Goal: Check status: Check status

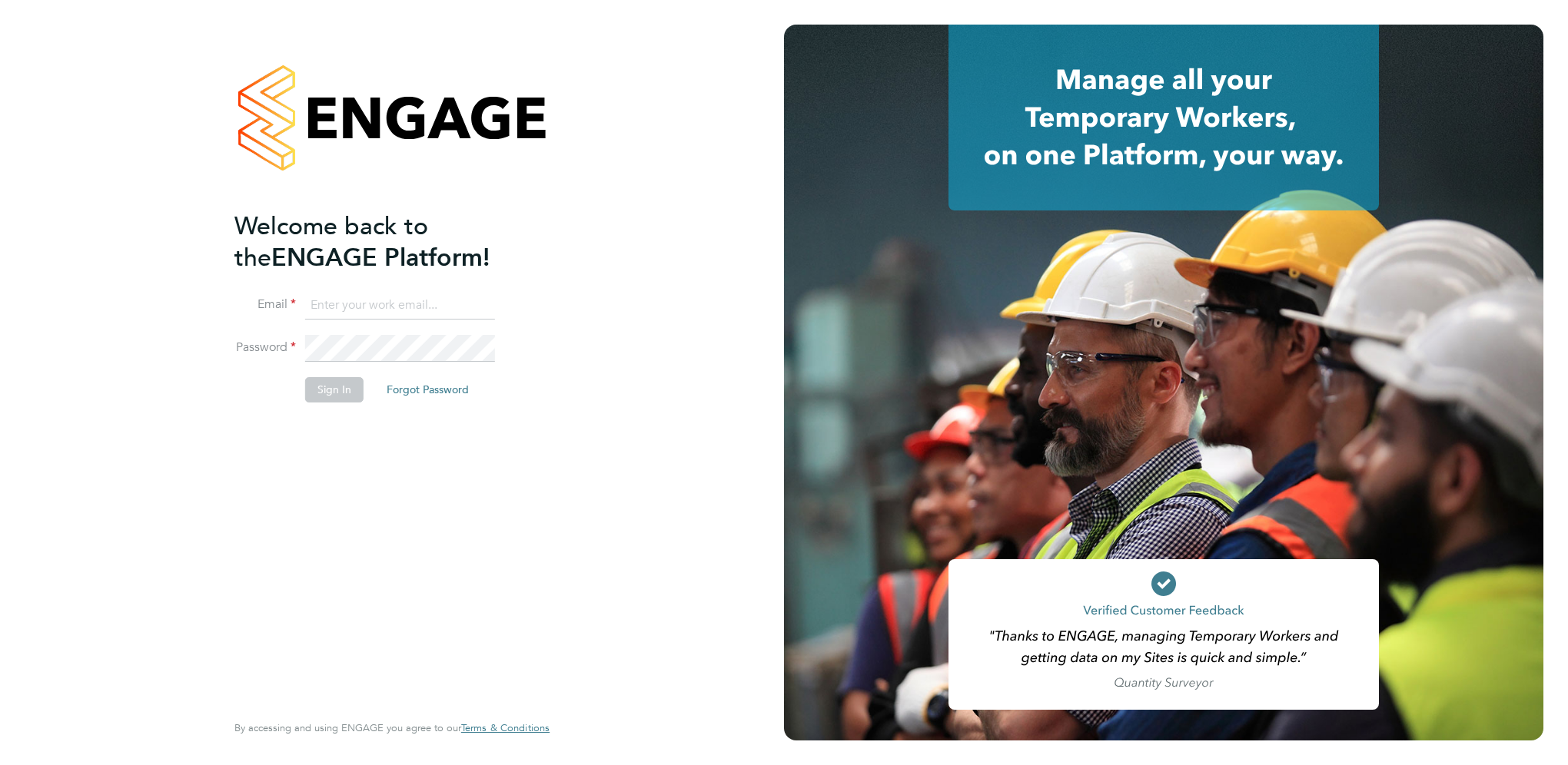
click at [337, 304] on input at bounding box center [400, 305] width 190 height 28
type input "zoe.james@vgcgroup.co.uk"
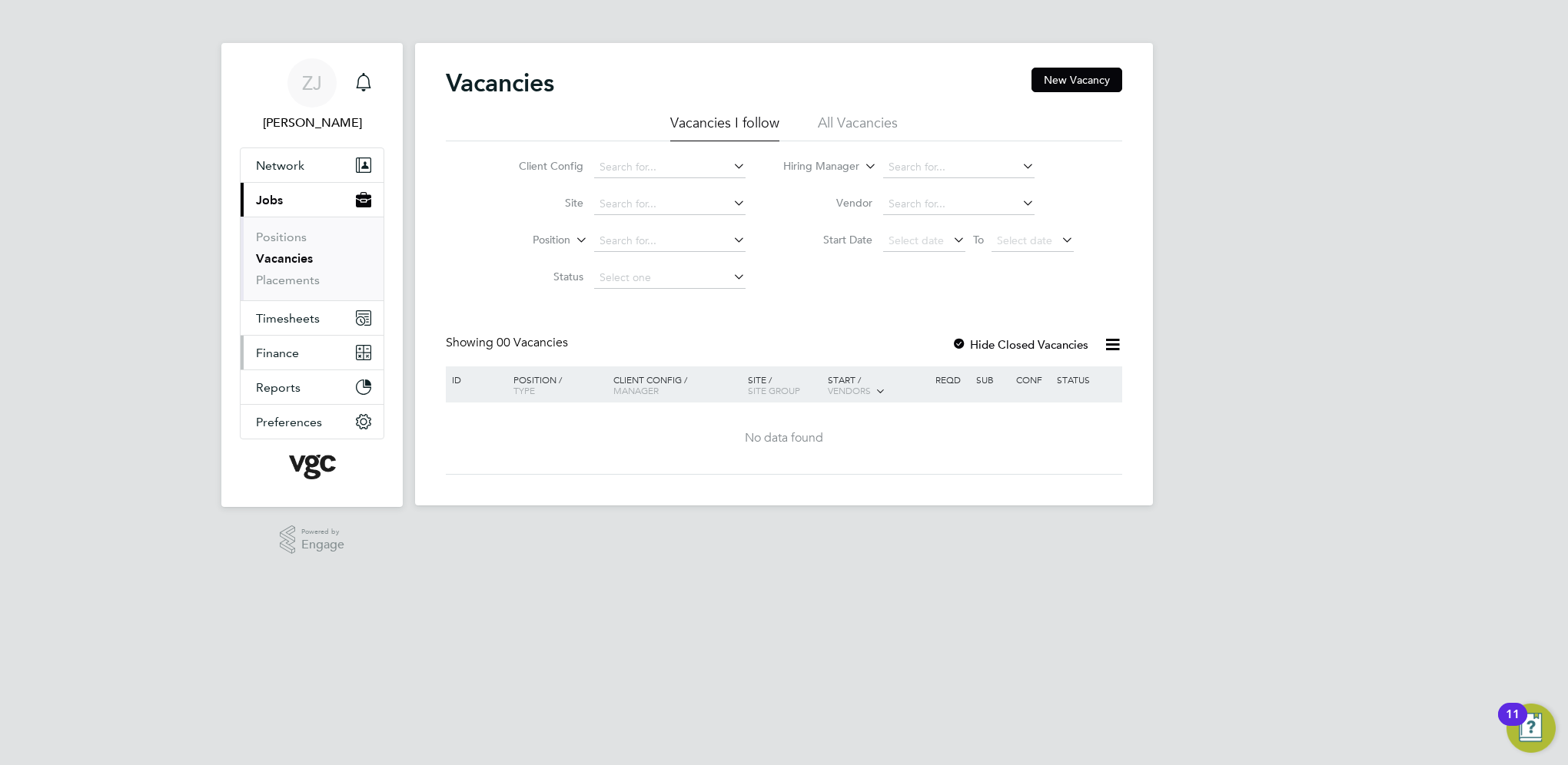
click at [280, 352] on span "Finance" at bounding box center [277, 353] width 43 height 14
click at [279, 356] on span "Finance" at bounding box center [277, 353] width 43 height 14
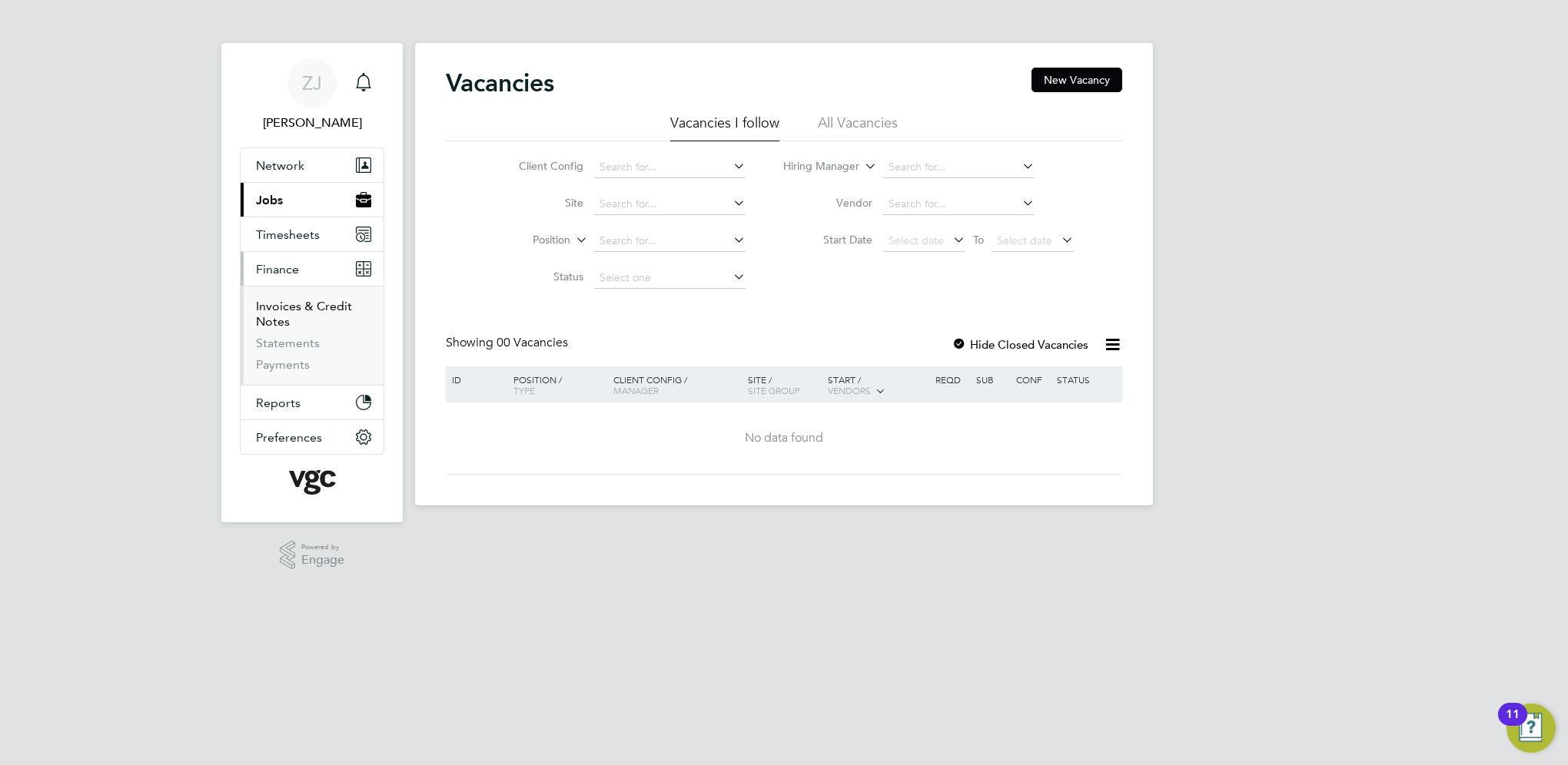
click at [283, 307] on link "Invoices & Credit Notes" at bounding box center [304, 313] width 96 height 30
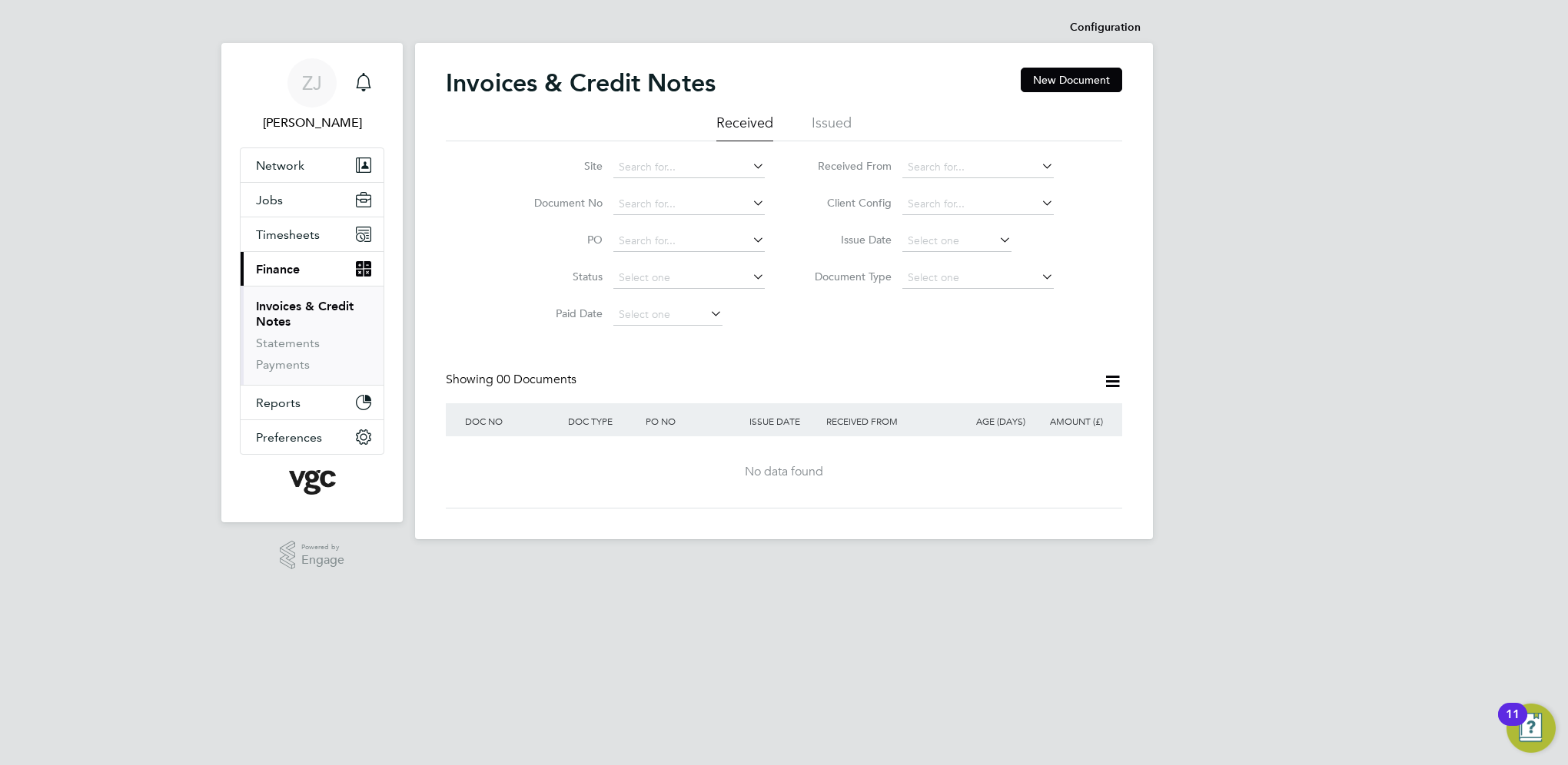
click at [818, 123] on li "Issued" at bounding box center [831, 127] width 40 height 28
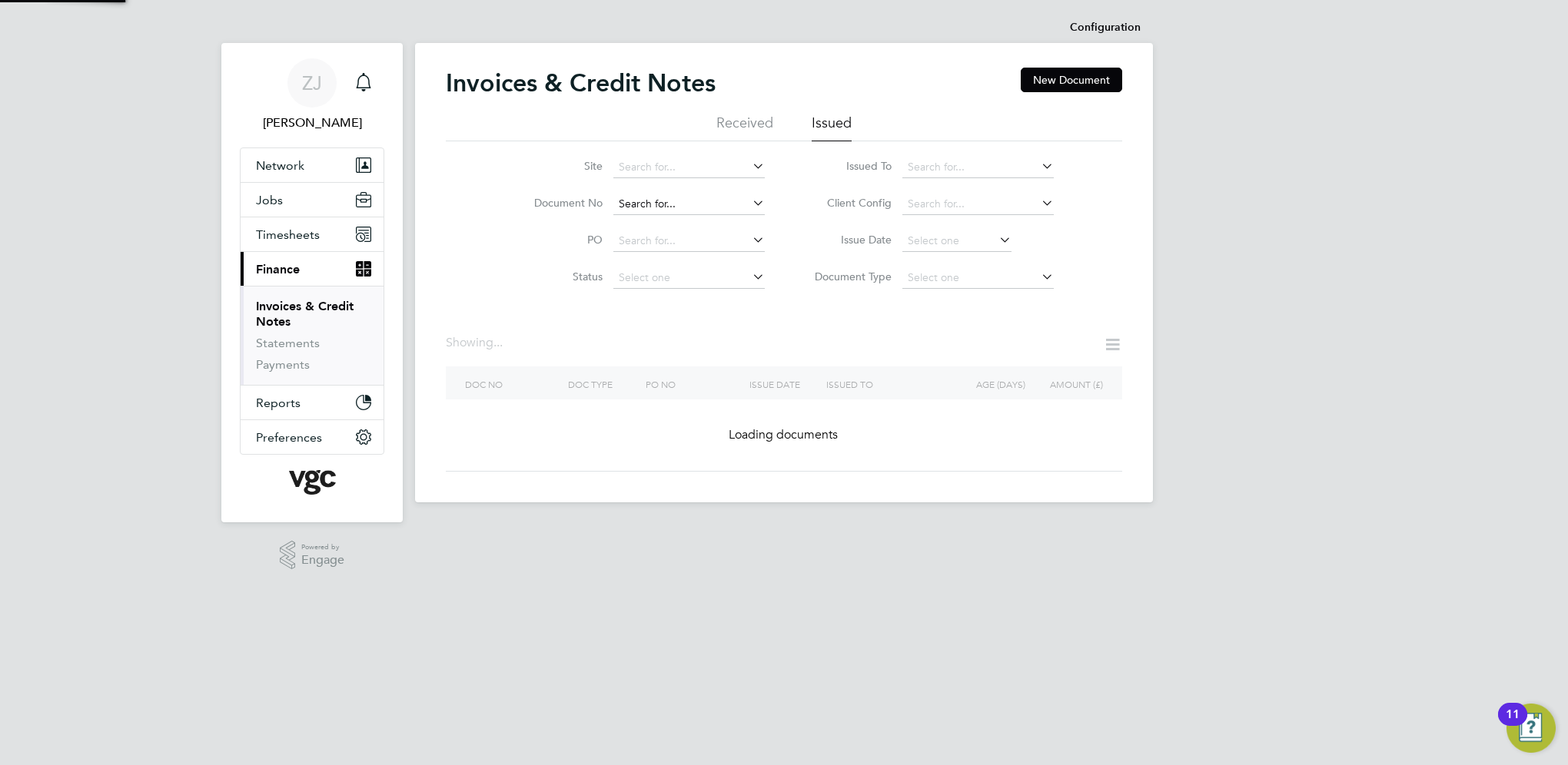
click at [632, 209] on input at bounding box center [689, 204] width 151 height 21
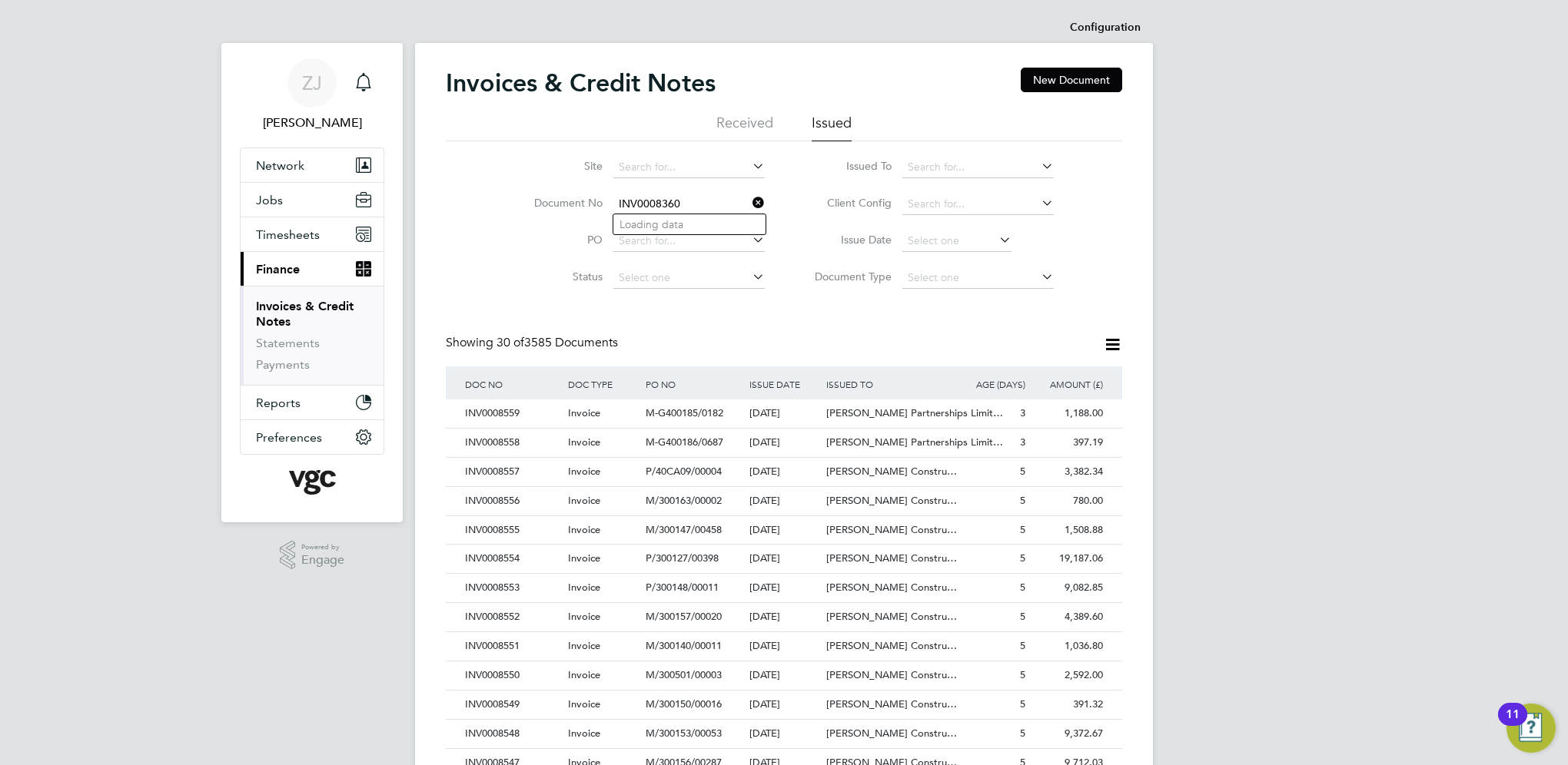
type input "INV0008001"
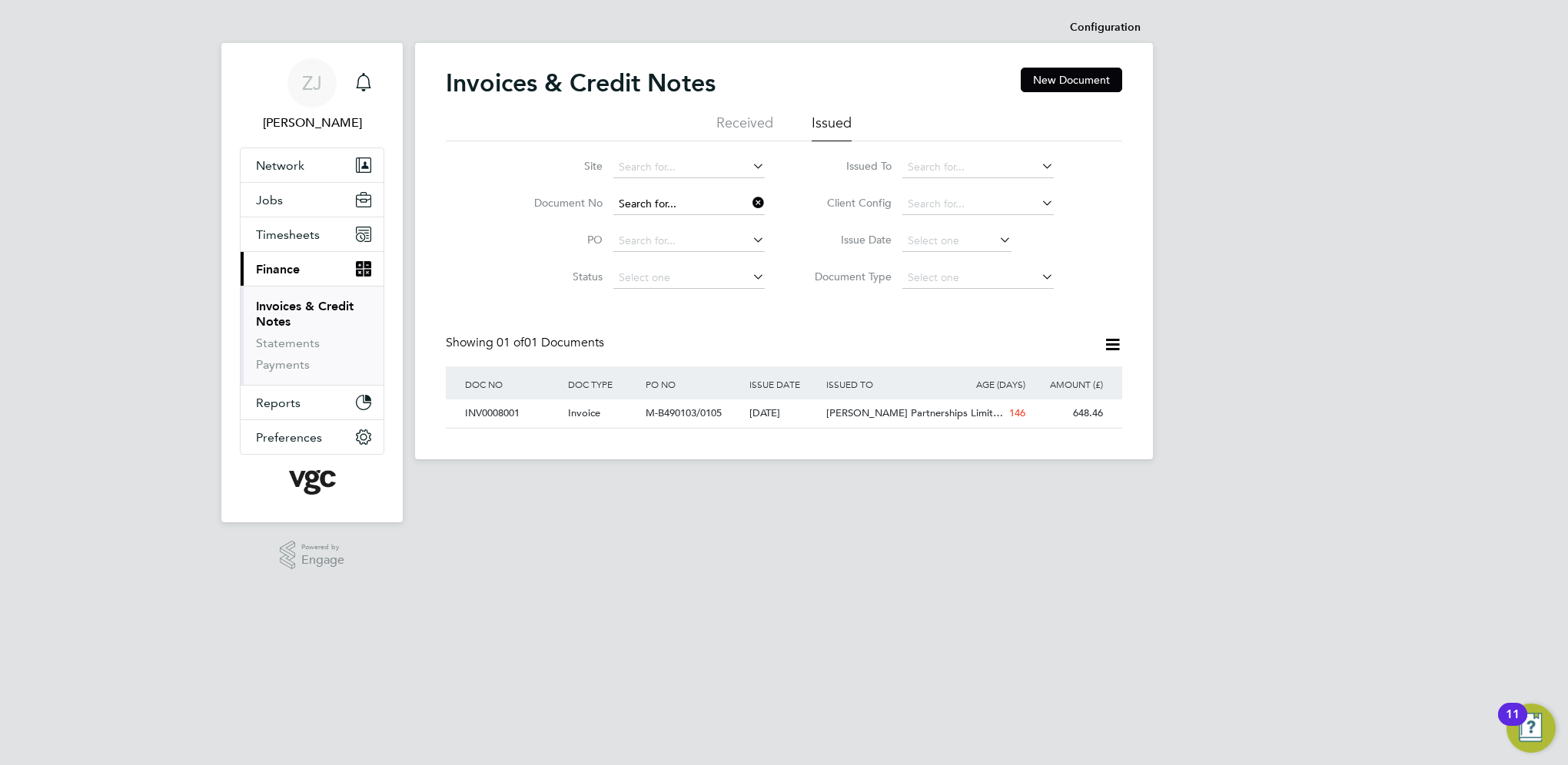
click at [692, 199] on input at bounding box center [689, 204] width 151 height 21
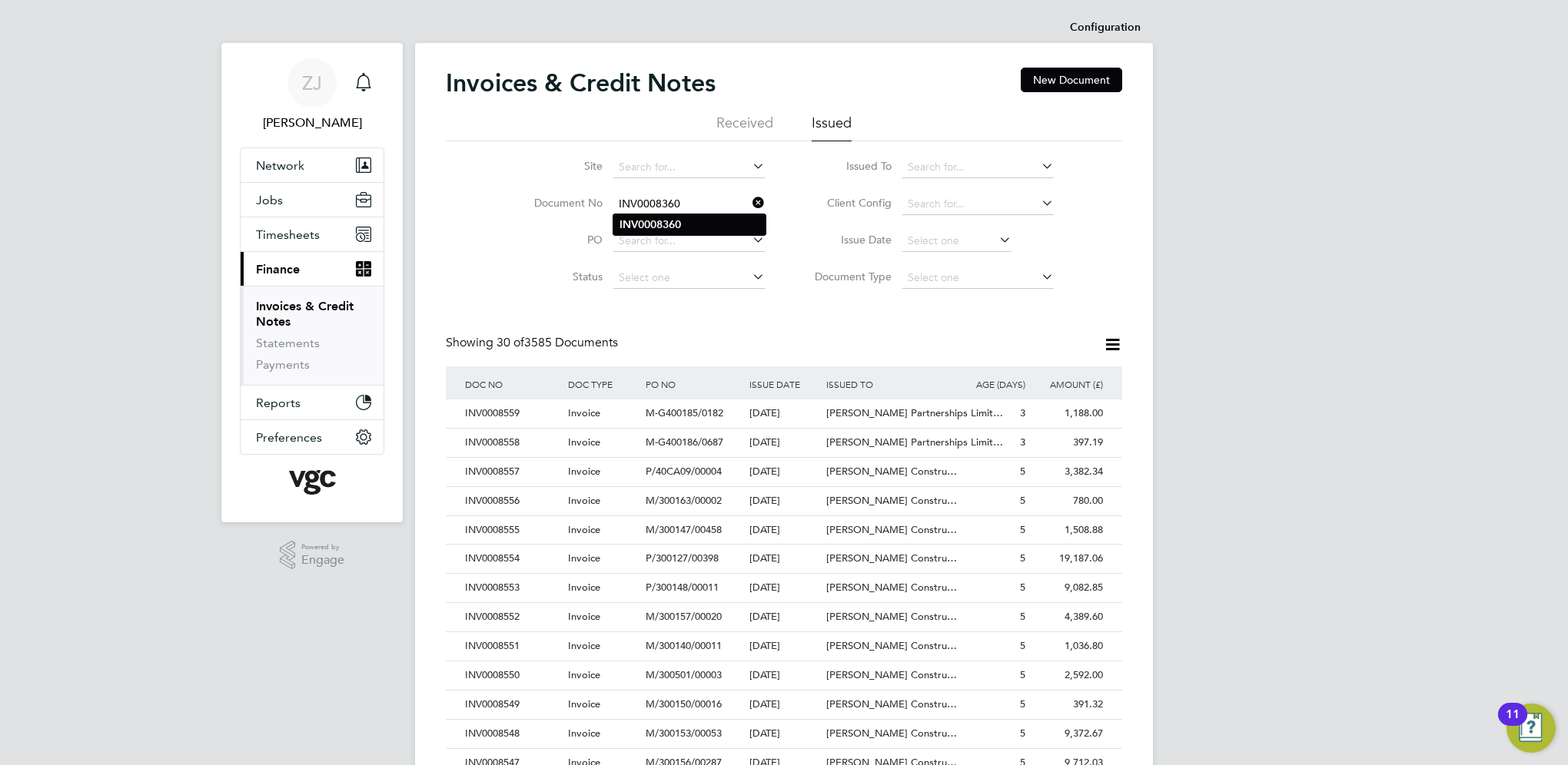
type input "INV0008360"
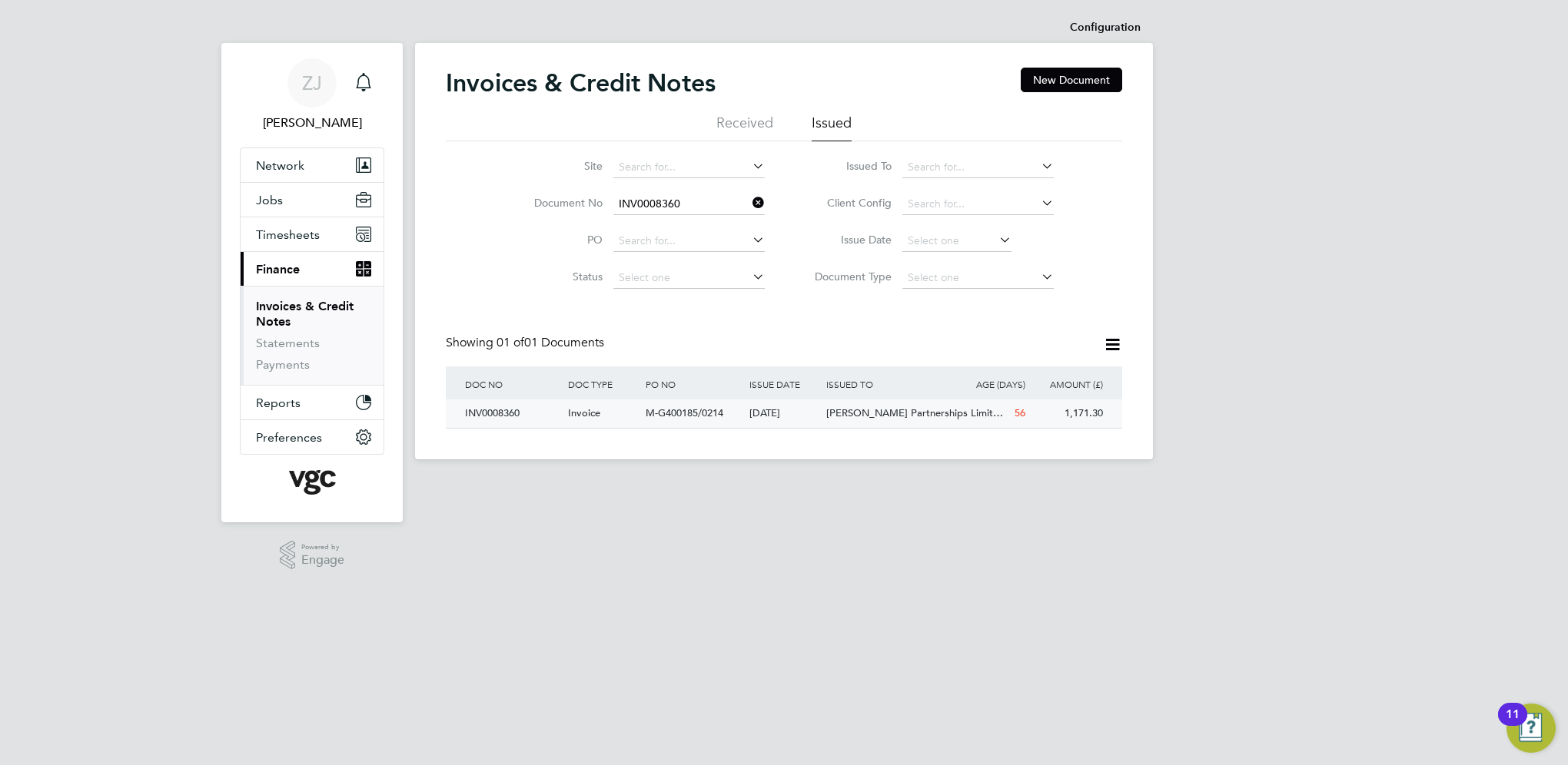
click at [513, 409] on div "INV0008360" at bounding box center [512, 414] width 103 height 29
